Goal: Find contact information: Find contact information

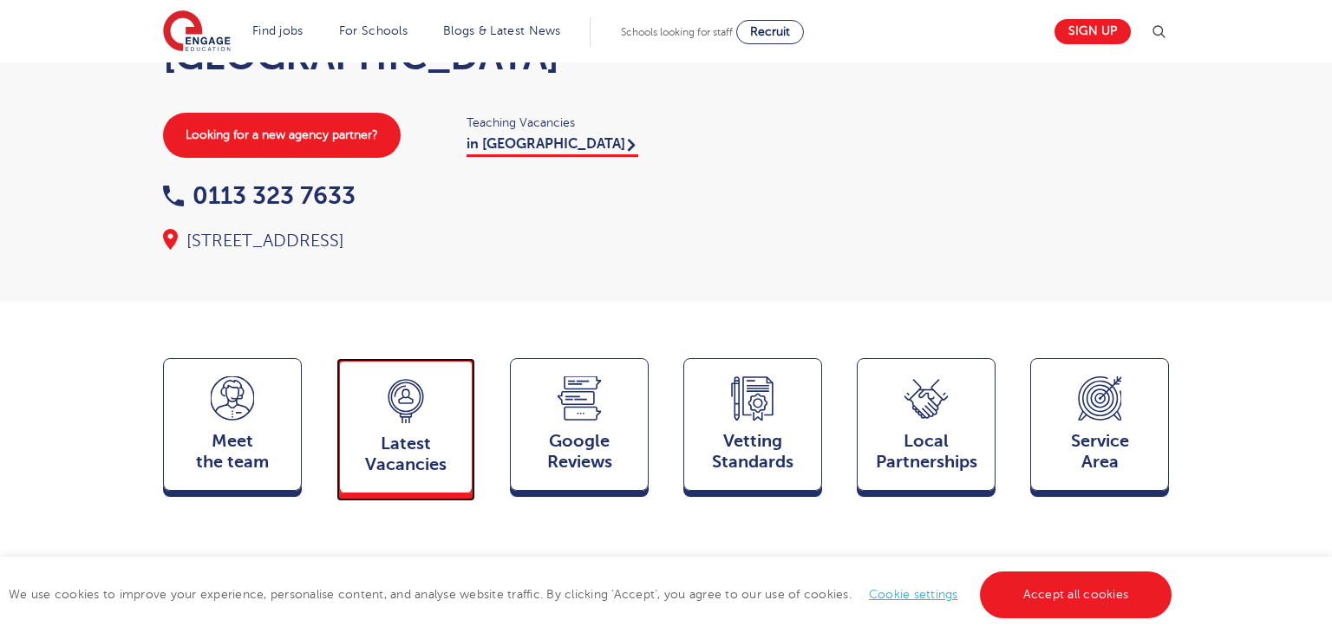
click at [426, 434] on span "Latest Vacancies" at bounding box center [406, 455] width 114 height 42
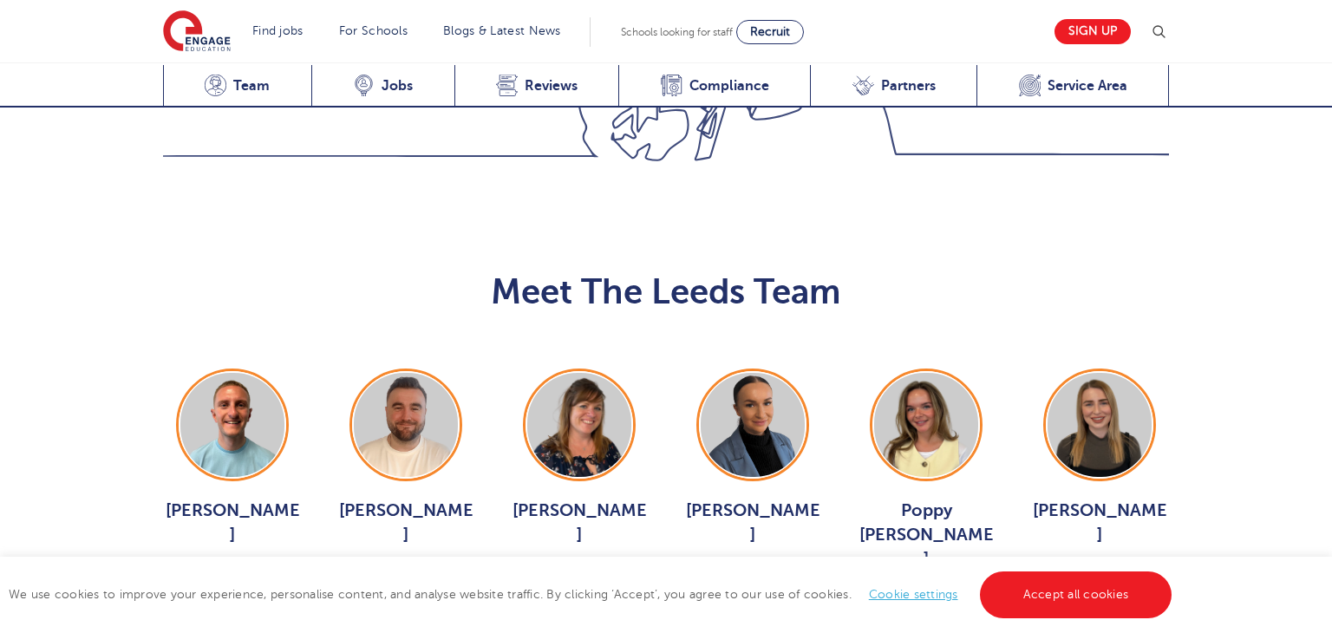
scroll to position [1864, 0]
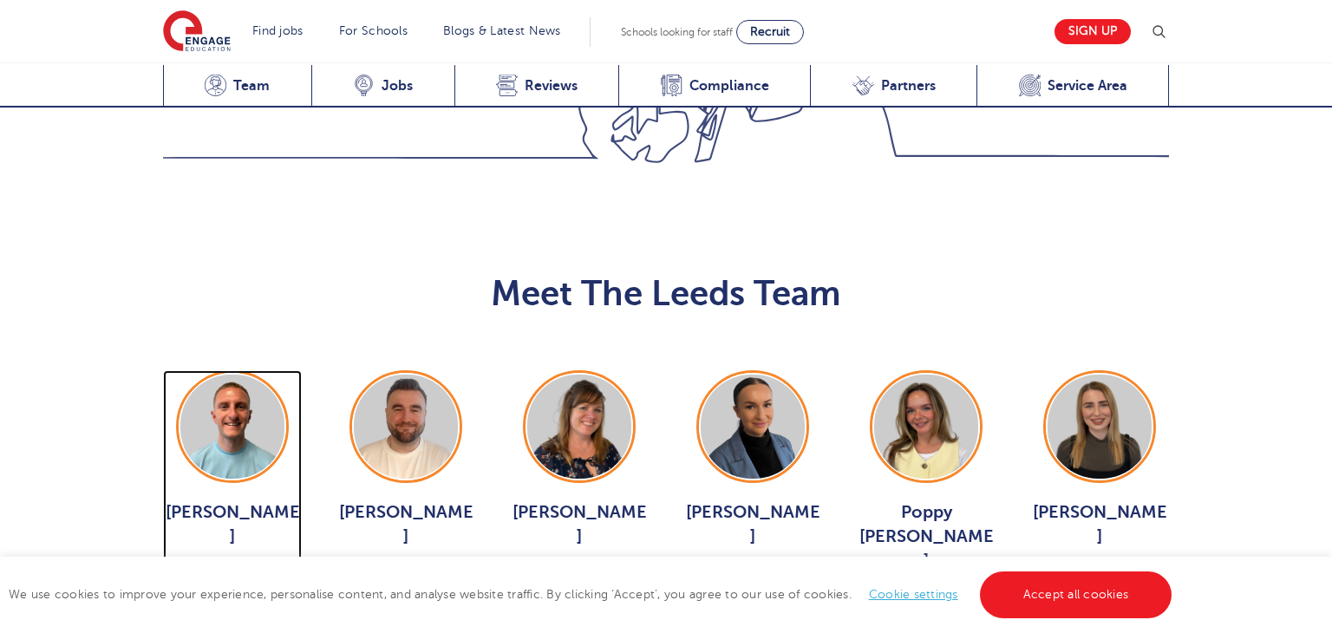
click at [240, 375] on img at bounding box center [232, 427] width 104 height 104
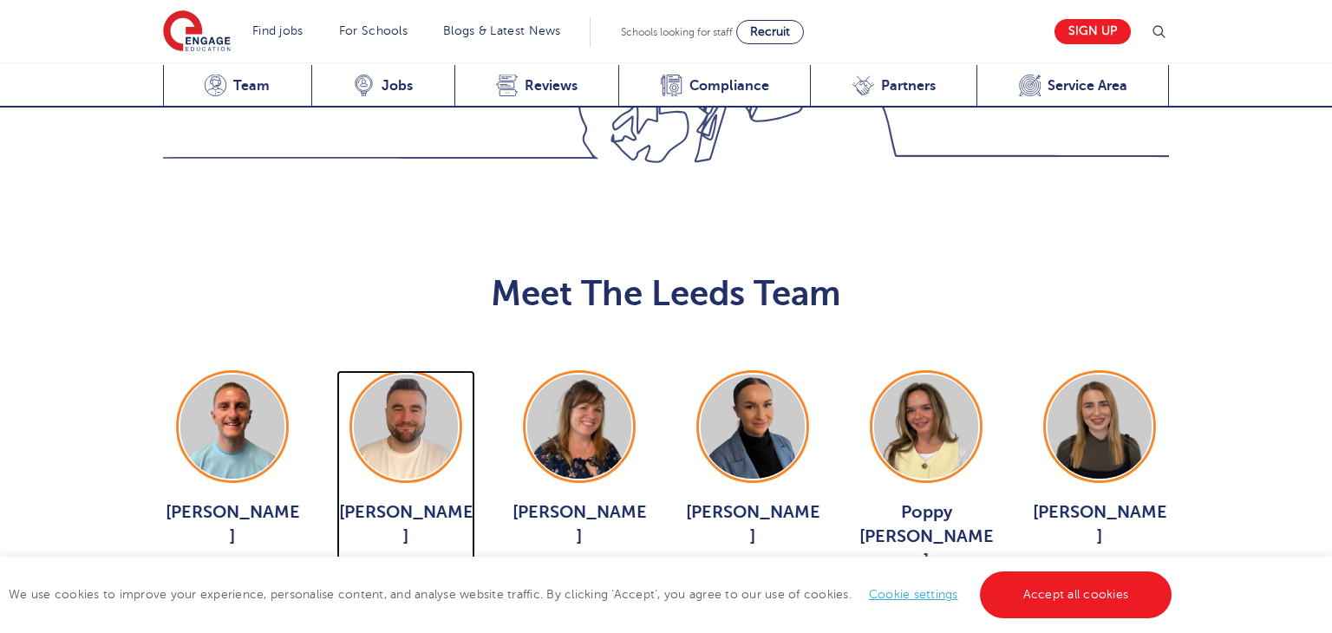
click at [421, 375] on img at bounding box center [406, 427] width 104 height 104
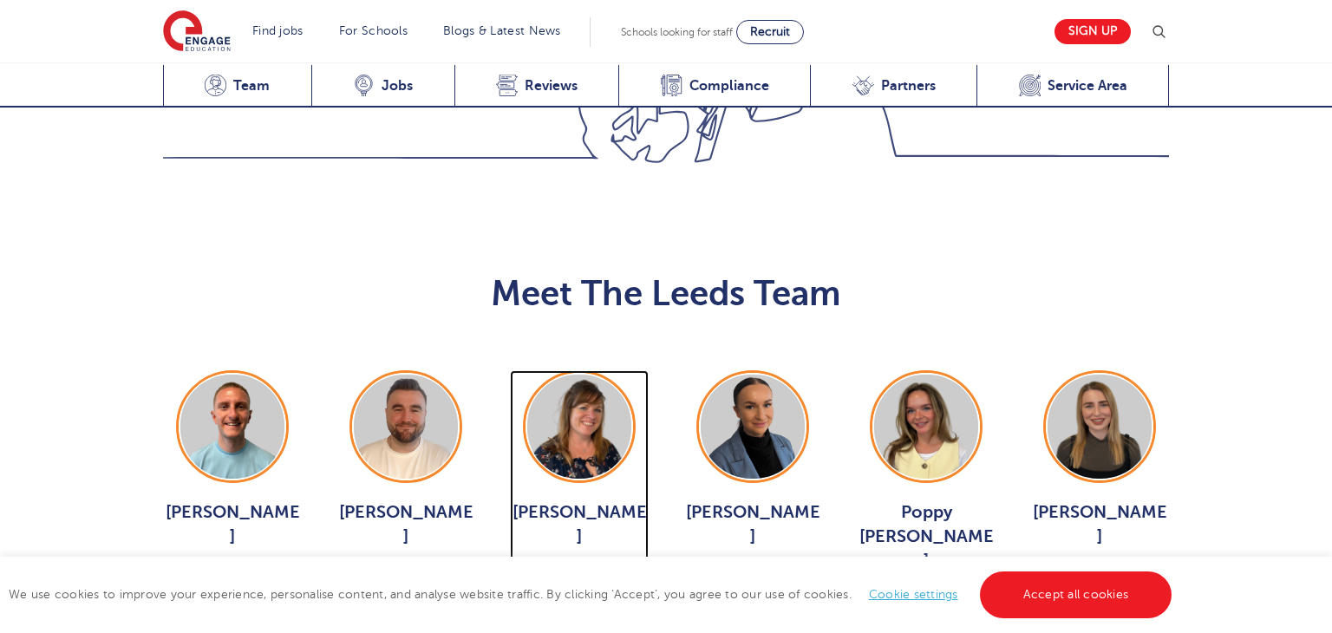
click at [618, 375] on img at bounding box center [579, 427] width 104 height 104
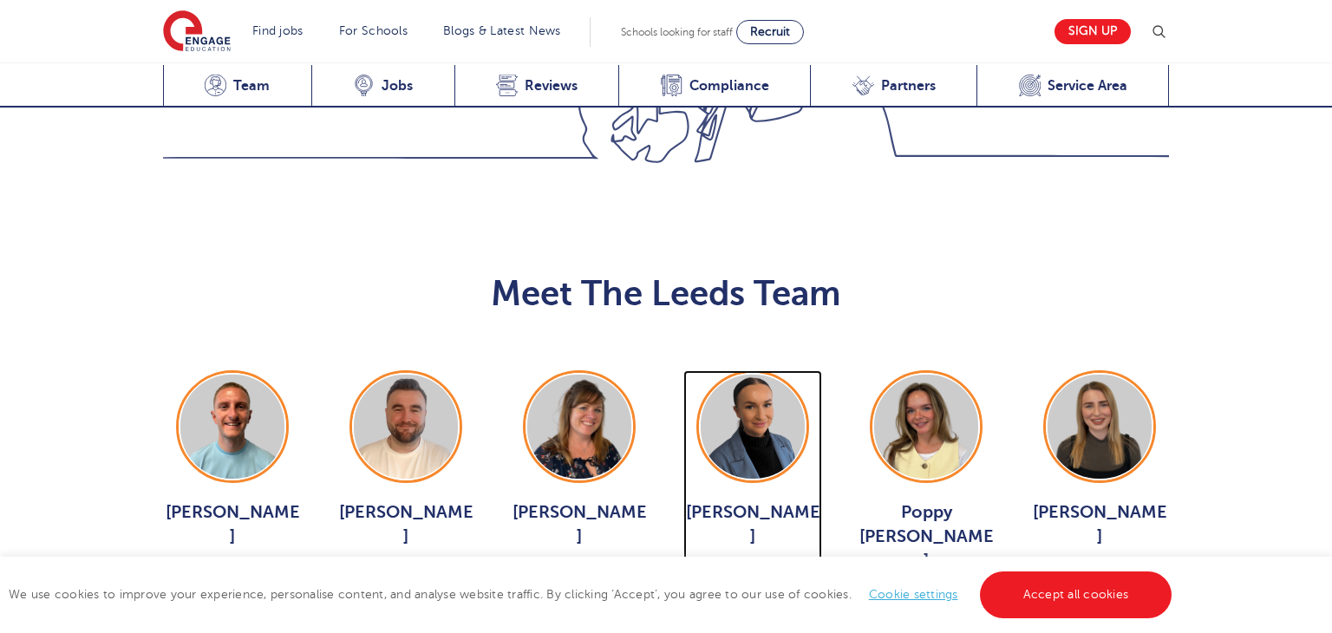
click at [775, 375] on img at bounding box center [753, 427] width 104 height 104
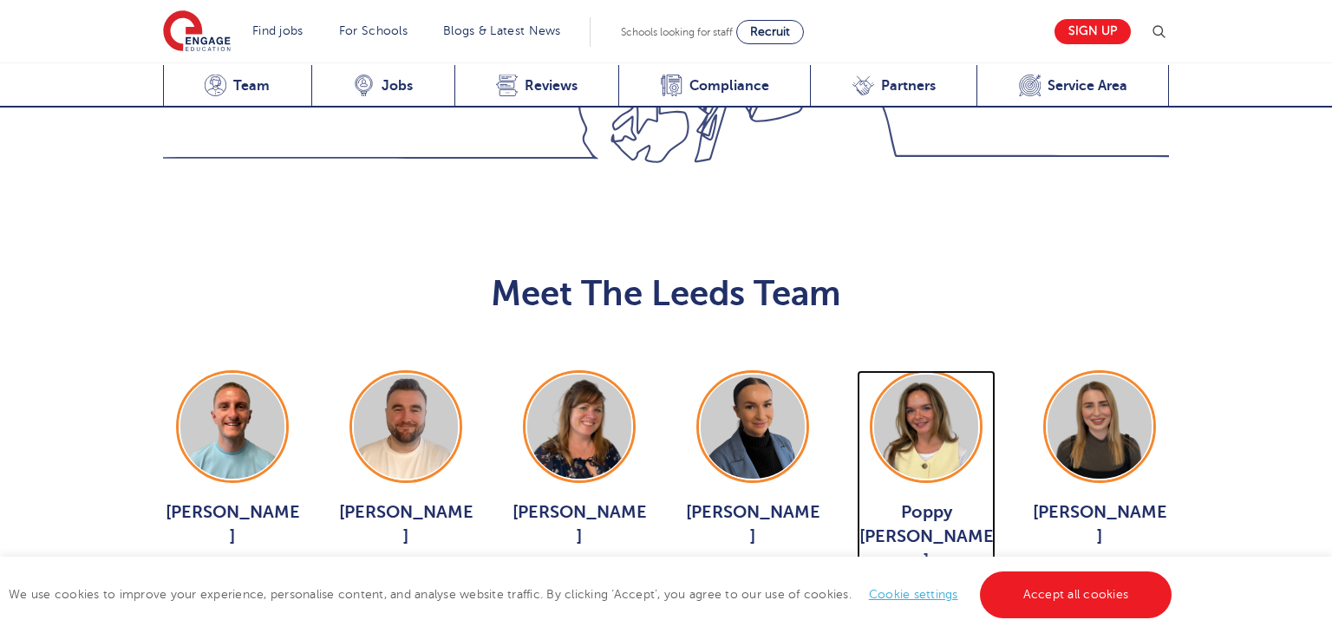
click at [897, 375] on img at bounding box center [926, 427] width 104 height 104
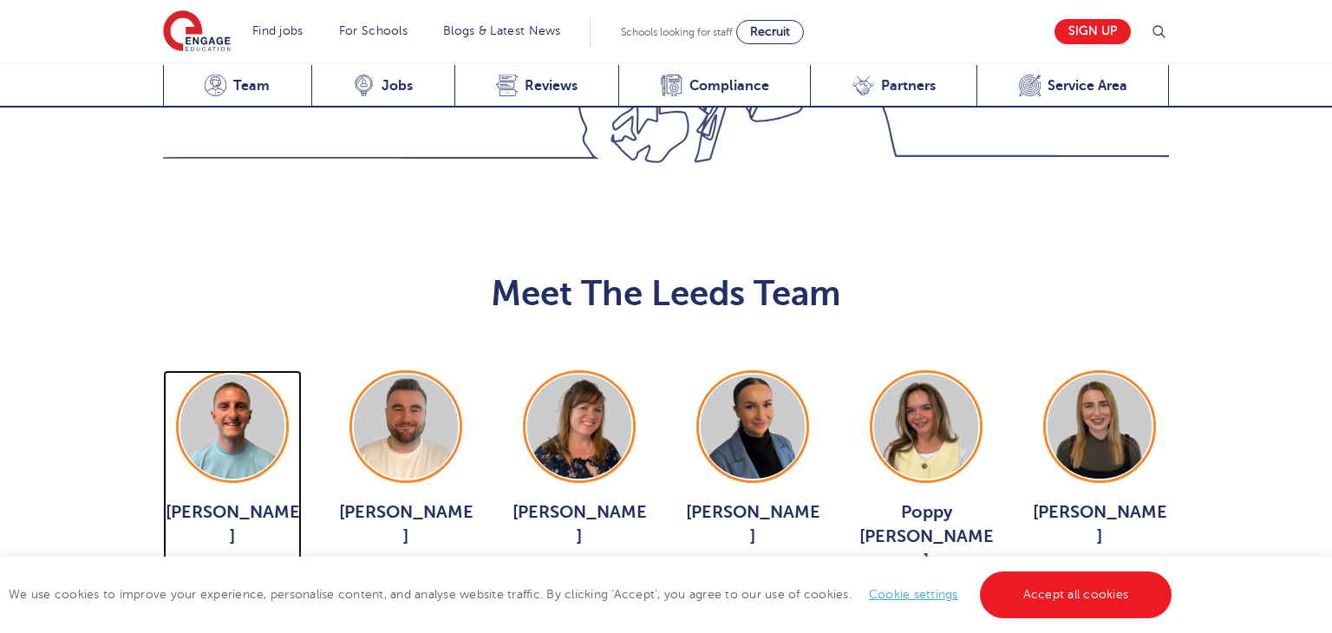
click at [228, 375] on img at bounding box center [232, 427] width 104 height 104
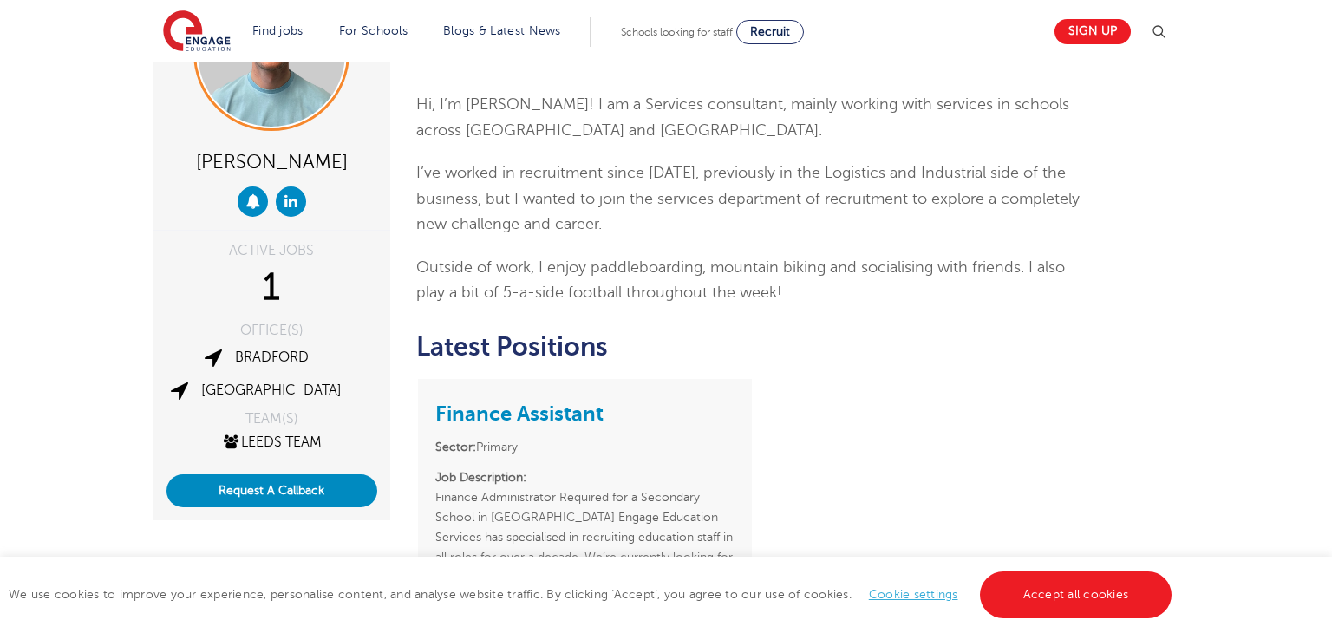
scroll to position [137, 0]
